Goal: Information Seeking & Learning: Learn about a topic

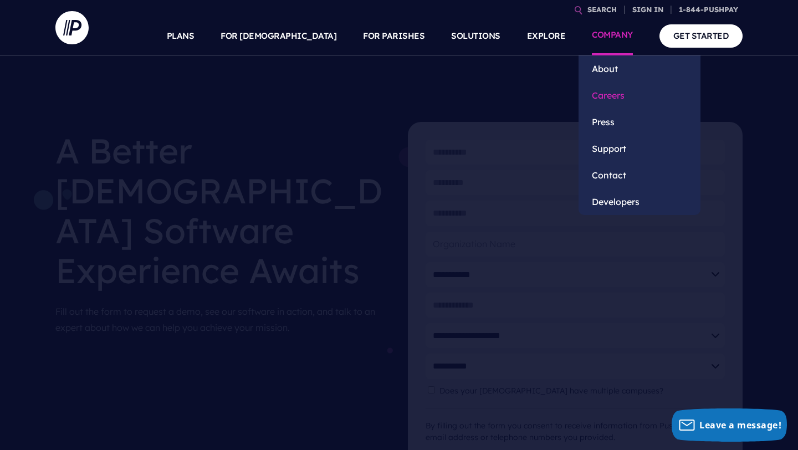
click at [619, 92] on link "Careers" at bounding box center [640, 95] width 122 height 27
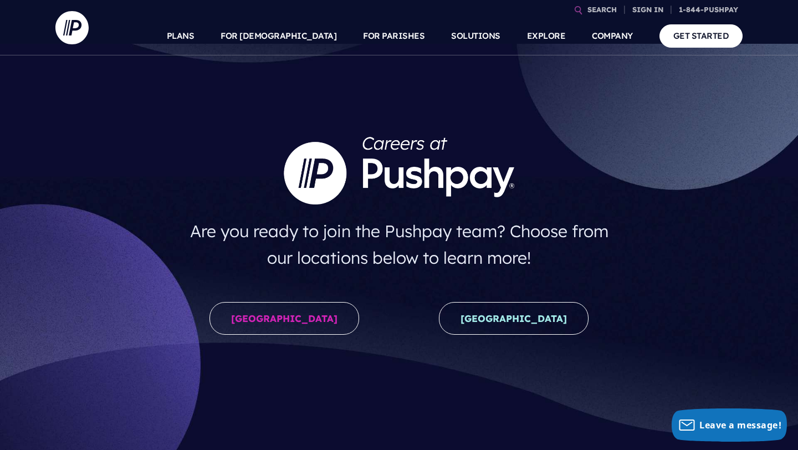
scroll to position [12, 0]
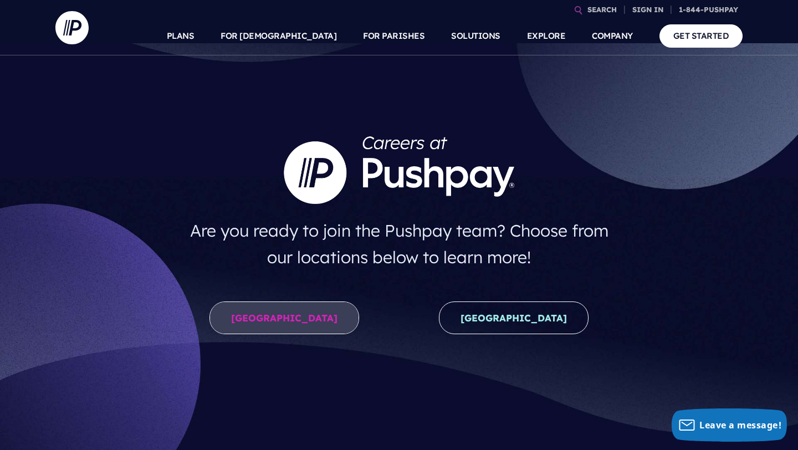
click at [292, 326] on link "United States" at bounding box center [285, 318] width 150 height 33
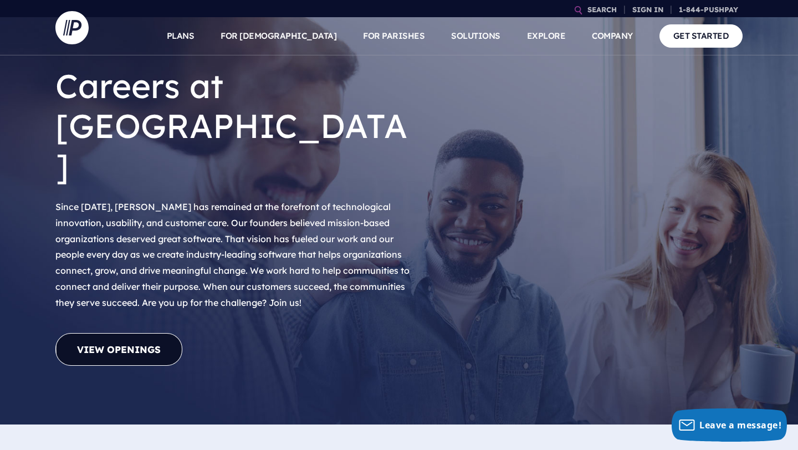
click at [141, 333] on link "View Openings" at bounding box center [118, 349] width 127 height 33
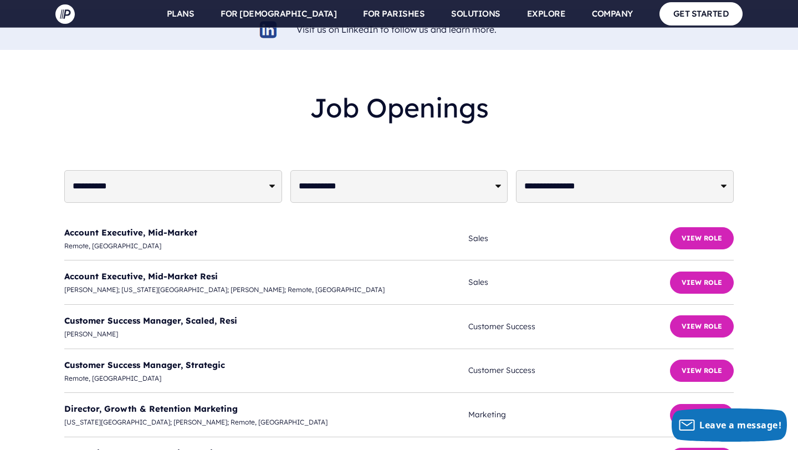
scroll to position [2680, 0]
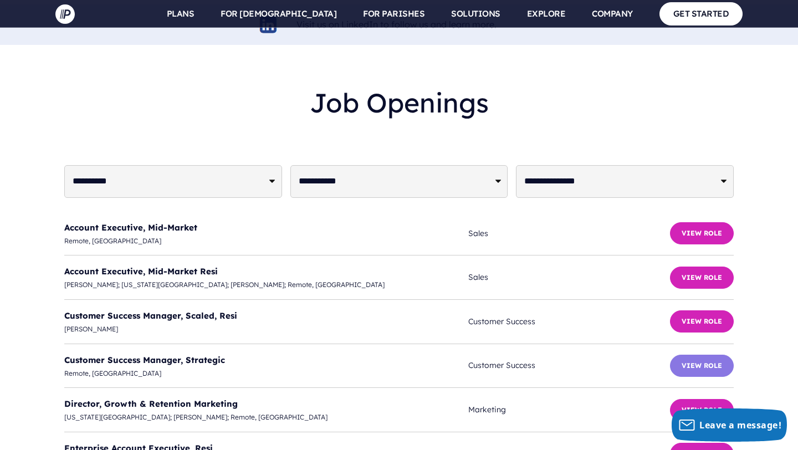
click at [694, 355] on button "View Role" at bounding box center [702, 366] width 64 height 22
